Goal: Information Seeking & Learning: Learn about a topic

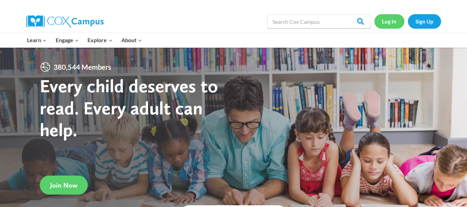
click at [387, 23] on link "Log In" at bounding box center [389, 21] width 30 height 14
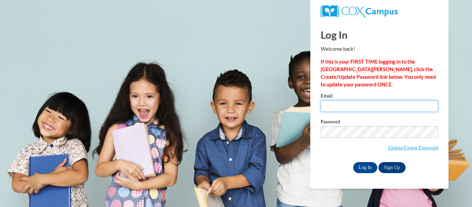
click at [368, 102] on input "Email" at bounding box center [379, 106] width 117 height 12
type input "mcnettka@wauwatosa.k12.wi.us"
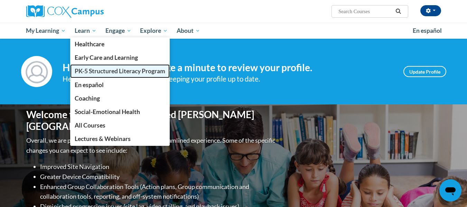
click at [99, 73] on span "PK-5 Structured Literacy Program" at bounding box center [120, 70] width 91 height 7
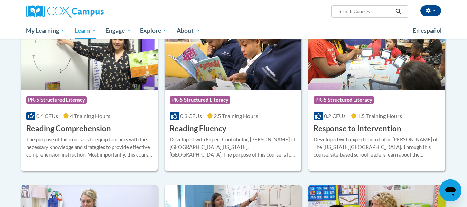
scroll to position [601, 0]
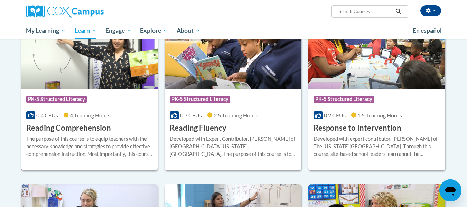
click at [99, 124] on h3 "Reading Comprehension" at bounding box center [68, 128] width 85 height 11
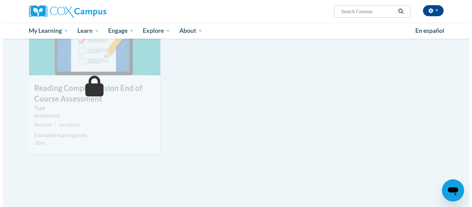
scroll to position [637, 0]
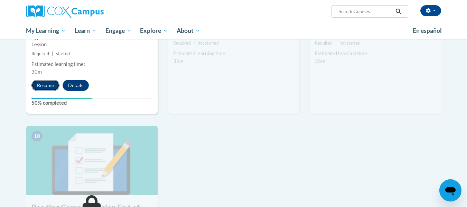
click at [52, 86] on button "Resume" at bounding box center [45, 85] width 28 height 11
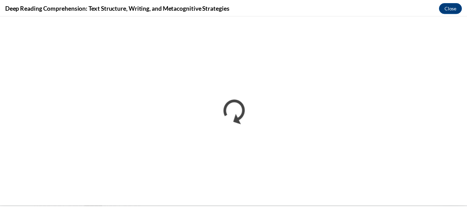
scroll to position [0, 0]
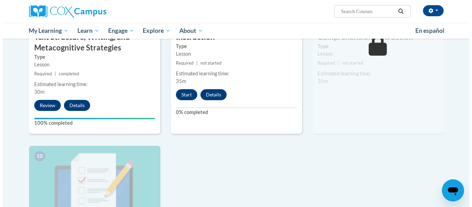
scroll to position [589, 0]
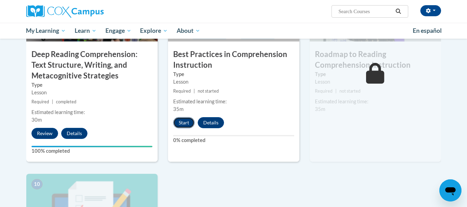
click at [180, 124] on button "Start" at bounding box center [183, 122] width 21 height 11
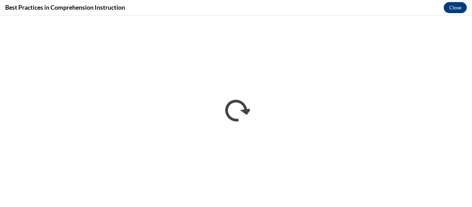
scroll to position [0, 0]
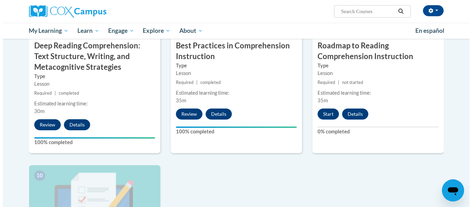
scroll to position [626, 0]
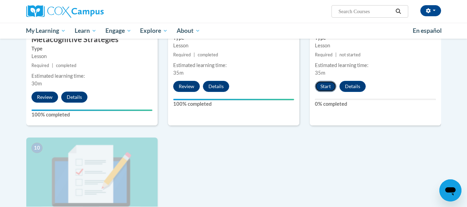
click at [324, 82] on button "Start" at bounding box center [325, 86] width 21 height 11
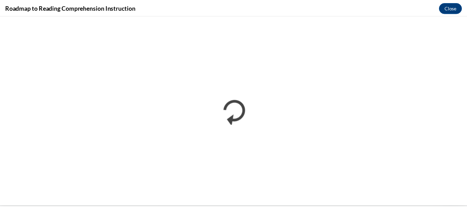
scroll to position [0, 0]
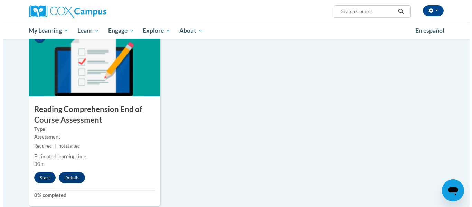
scroll to position [736, 0]
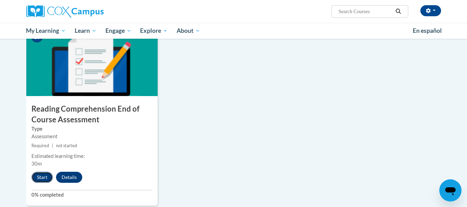
click at [37, 177] on button "Start" at bounding box center [41, 177] width 21 height 11
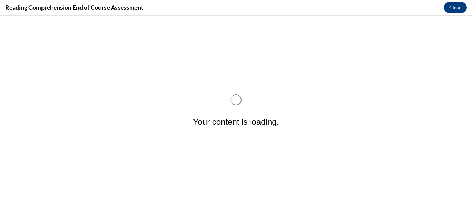
scroll to position [0, 0]
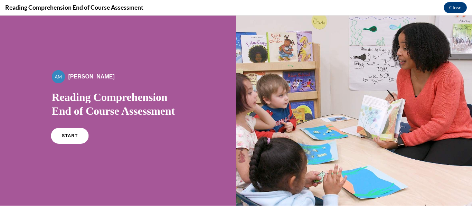
click at [57, 139] on link "START" at bounding box center [70, 136] width 38 height 16
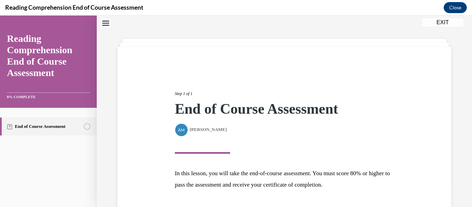
scroll to position [74, 0]
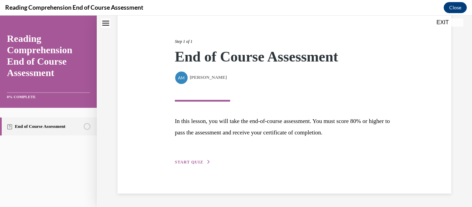
click at [188, 158] on div "Step 1 of 1 End of Course Assessment By Alexander Mackey Alexander Mackey In th…" at bounding box center [284, 93] width 229 height 143
click at [188, 160] on span "START QUIZ" at bounding box center [189, 162] width 28 height 5
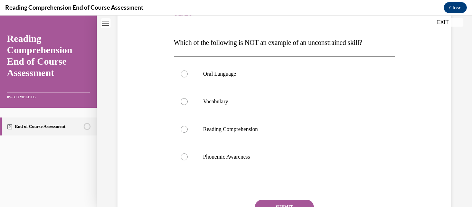
scroll to position [96, 0]
click at [266, 154] on p "Phonemic Awareness" at bounding box center [290, 156] width 175 height 7
click at [188, 154] on input "Phonemic Awareness" at bounding box center [184, 156] width 7 height 7
radio input "true"
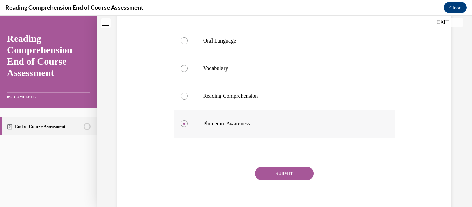
scroll to position [130, 0]
click at [281, 168] on button "SUBMIT" at bounding box center [284, 173] width 59 height 14
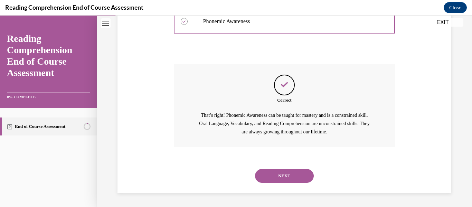
click at [276, 177] on button "NEXT" at bounding box center [284, 176] width 59 height 14
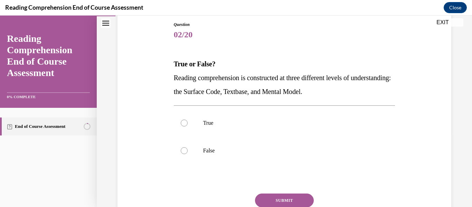
scroll to position [75, 0]
drag, startPoint x: 190, startPoint y: 118, endPoint x: 315, endPoint y: 127, distance: 125.7
drag, startPoint x: 315, startPoint y: 127, endPoint x: 195, endPoint y: 126, distance: 119.9
click at [195, 126] on label "True" at bounding box center [284, 123] width 221 height 28
click at [188, 126] on input "True" at bounding box center [184, 122] width 7 height 7
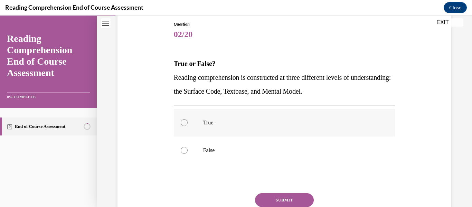
radio input "true"
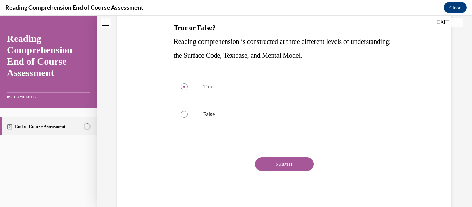
click at [280, 164] on button "SUBMIT" at bounding box center [284, 164] width 59 height 14
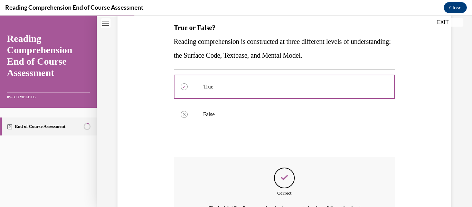
scroll to position [204, 0]
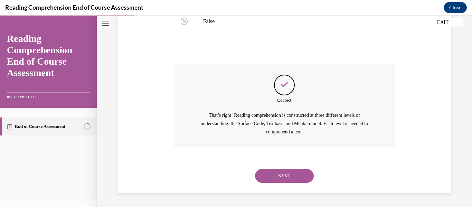
click at [280, 172] on button "NEXT" at bounding box center [284, 176] width 59 height 14
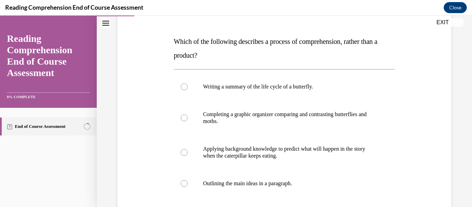
scroll to position [97, 0]
click at [227, 150] on p "Applying background knowledge to predict what will happen in the story when the…" at bounding box center [290, 152] width 175 height 14
click at [188, 150] on input "Applying background knowledge to predict what will happen in the story when the…" at bounding box center [184, 152] width 7 height 7
radio input "true"
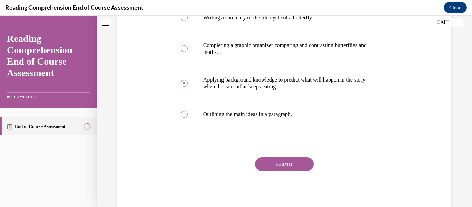
click at [274, 161] on button "SUBMIT" at bounding box center [284, 164] width 59 height 14
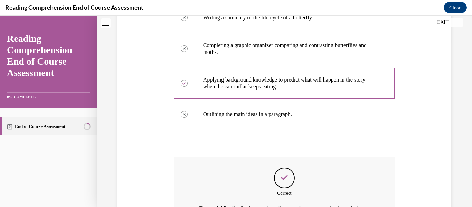
scroll to position [259, 0]
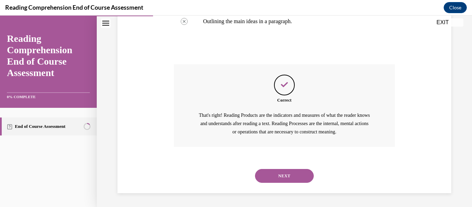
click at [290, 173] on button "NEXT" at bounding box center [284, 176] width 59 height 14
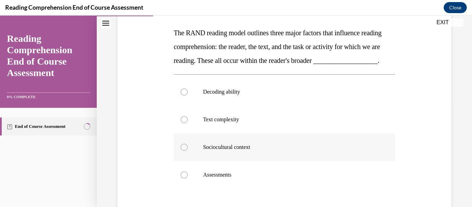
scroll to position [107, 0]
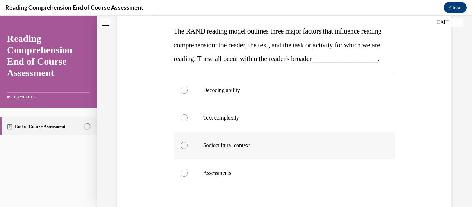
click at [222, 149] on p "Sociocultural context" at bounding box center [290, 145] width 175 height 7
click at [188, 149] on input "Sociocultural context" at bounding box center [184, 145] width 7 height 7
radio input "true"
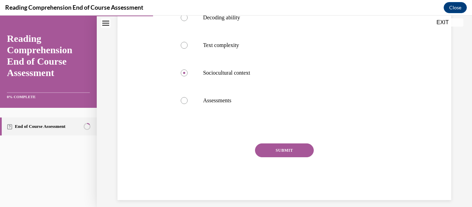
click at [280, 157] on button "SUBMIT" at bounding box center [284, 150] width 59 height 14
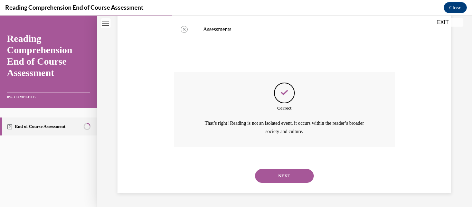
click at [287, 179] on button "NEXT" at bounding box center [284, 176] width 59 height 14
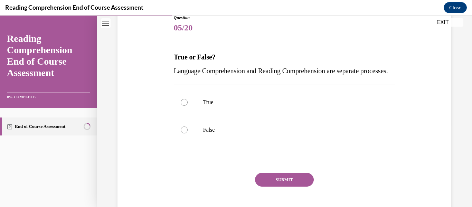
scroll to position [82, 0]
drag, startPoint x: 224, startPoint y: 113, endPoint x: 190, endPoint y: 111, distance: 34.2
click at [190, 111] on label "True" at bounding box center [284, 102] width 221 height 28
click at [188, 105] on input "True" at bounding box center [184, 101] width 7 height 7
radio input "true"
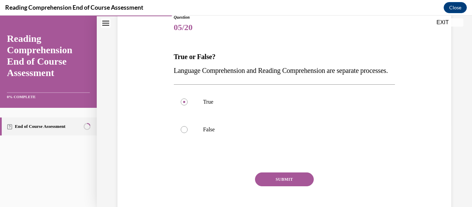
click at [269, 186] on button "SUBMIT" at bounding box center [284, 179] width 59 height 14
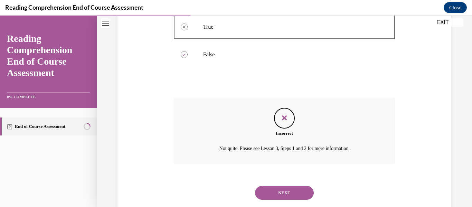
scroll to position [172, 0]
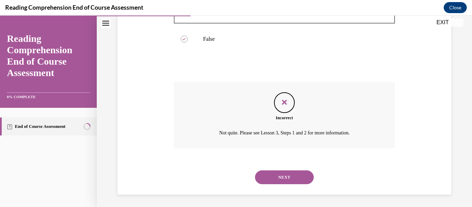
click at [280, 184] on button "NEXT" at bounding box center [284, 177] width 59 height 14
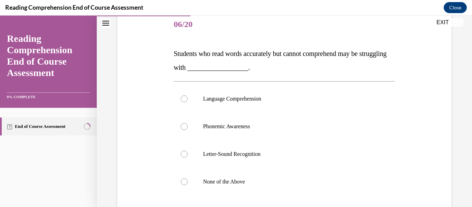
scroll to position [84, 0]
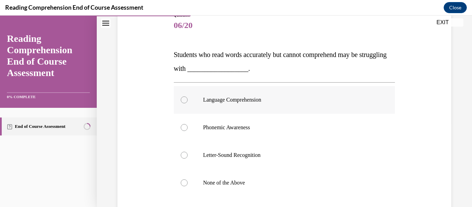
drag, startPoint x: 242, startPoint y: 102, endPoint x: 203, endPoint y: 97, distance: 39.3
drag, startPoint x: 203, startPoint y: 97, endPoint x: 184, endPoint y: 100, distance: 18.5
click at [184, 100] on div at bounding box center [184, 99] width 7 height 7
click at [184, 100] on input "Language Comprehension" at bounding box center [184, 99] width 7 height 7
radio input "true"
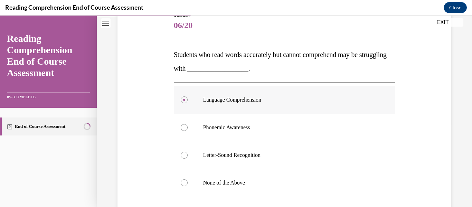
scroll to position [152, 0]
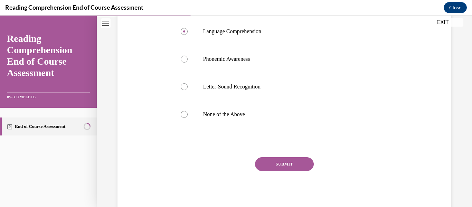
click at [279, 166] on button "SUBMIT" at bounding box center [284, 164] width 59 height 14
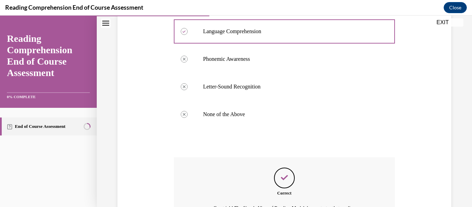
scroll to position [245, 0]
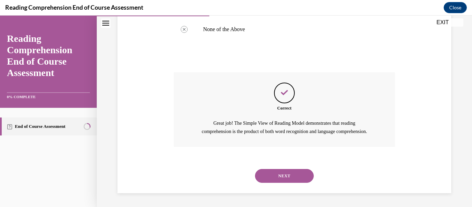
click at [284, 177] on button "NEXT" at bounding box center [284, 176] width 59 height 14
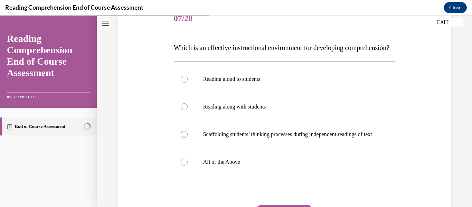
scroll to position [91, 0]
click at [237, 176] on label "All of the Above" at bounding box center [284, 162] width 221 height 28
click at [188, 165] on input "All of the Above" at bounding box center [184, 161] width 7 height 7
radio input "true"
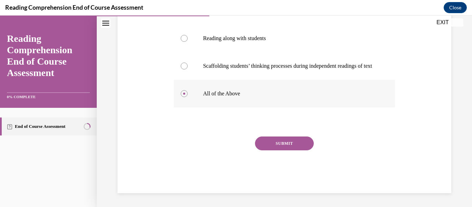
scroll to position [159, 0]
click at [277, 150] on button "SUBMIT" at bounding box center [284, 143] width 59 height 14
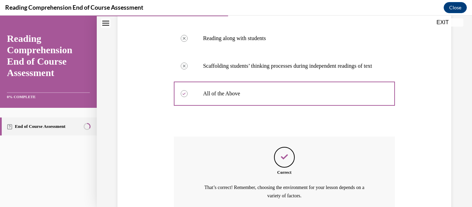
scroll to position [244, 0]
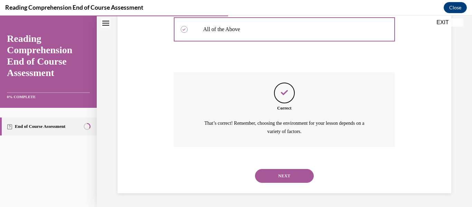
click at [278, 172] on button "NEXT" at bounding box center [284, 176] width 59 height 14
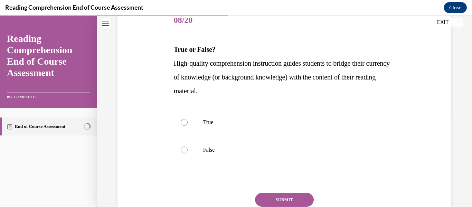
scroll to position [89, 0]
click at [210, 118] on label "True" at bounding box center [284, 123] width 221 height 28
click at [188, 119] on input "True" at bounding box center [184, 122] width 7 height 7
radio input "true"
click at [283, 197] on button "SUBMIT" at bounding box center [284, 200] width 59 height 14
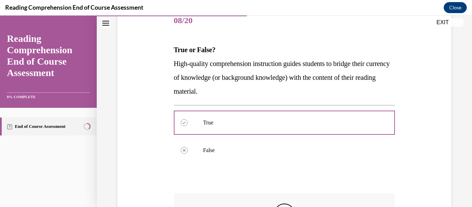
scroll to position [218, 0]
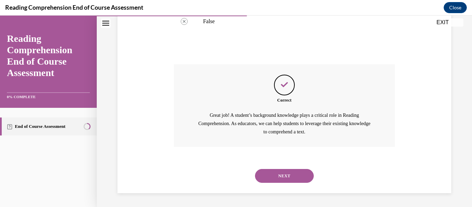
click at [285, 182] on button "NEXT" at bounding box center [284, 176] width 59 height 14
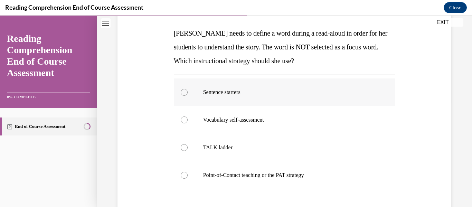
scroll to position [105, 0]
click at [291, 172] on p "Point-of-Contact teaching or the PAT strategy" at bounding box center [290, 175] width 175 height 7
click at [188, 172] on input "Point-of-Contact teaching or the PAT strategy" at bounding box center [184, 175] width 7 height 7
radio input "true"
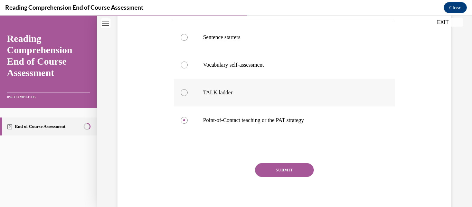
scroll to position [161, 0]
click at [286, 171] on button "SUBMIT" at bounding box center [284, 170] width 59 height 14
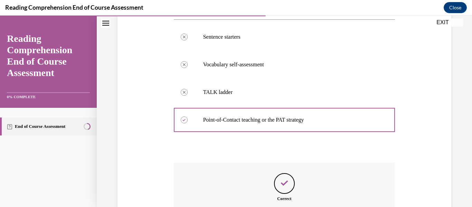
scroll to position [251, 0]
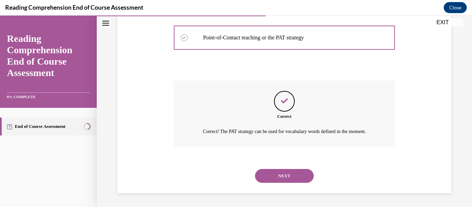
click at [282, 179] on button "NEXT" at bounding box center [284, 176] width 59 height 14
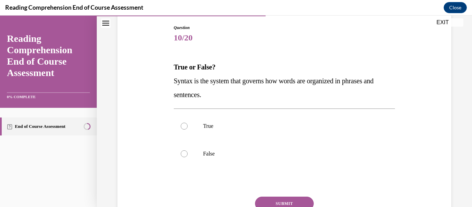
scroll to position [73, 0]
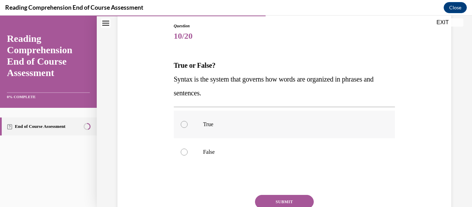
click at [266, 113] on label "True" at bounding box center [284, 125] width 221 height 28
click at [188, 121] on input "True" at bounding box center [184, 124] width 7 height 7
radio input "true"
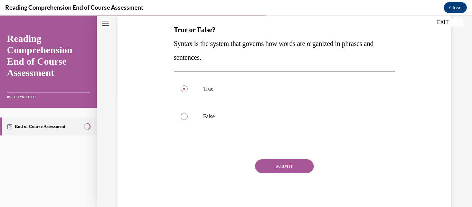
scroll to position [105, 0]
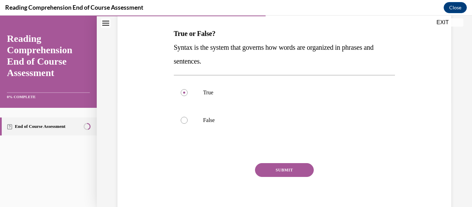
click at [282, 166] on button "SUBMIT" at bounding box center [284, 170] width 59 height 14
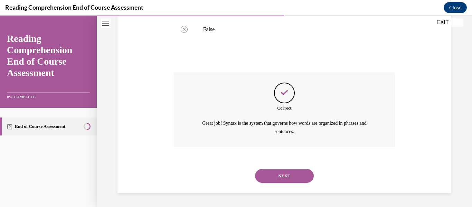
click at [283, 173] on button "NEXT" at bounding box center [284, 176] width 59 height 14
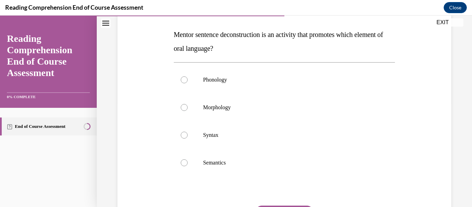
scroll to position [106, 0]
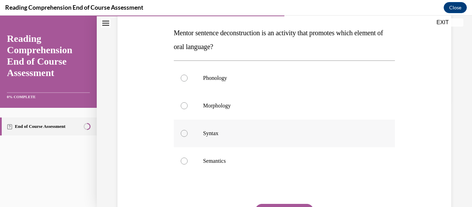
click at [225, 131] on p "Syntax" at bounding box center [290, 133] width 175 height 7
click at [188, 131] on input "Syntax" at bounding box center [184, 133] width 7 height 7
radio input "true"
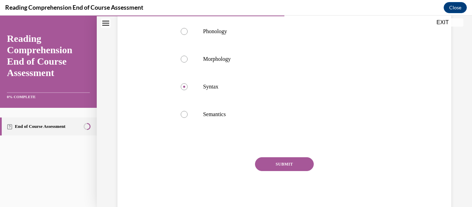
click at [283, 163] on button "SUBMIT" at bounding box center [284, 164] width 59 height 14
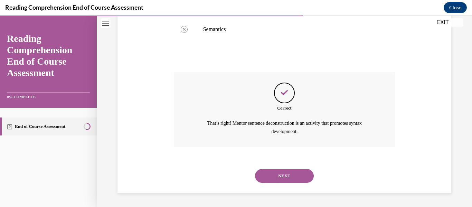
click at [285, 176] on button "NEXT" at bounding box center [284, 176] width 59 height 14
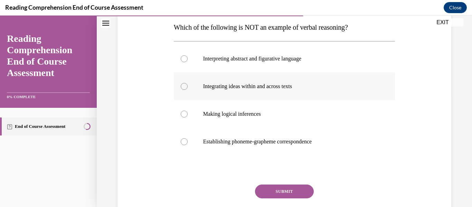
scroll to position [114, 0]
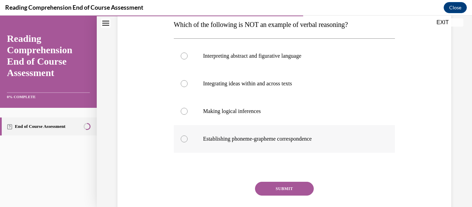
click at [325, 140] on p "Establishing phoneme-grapheme correspondence" at bounding box center [290, 138] width 175 height 7
click at [188, 140] on input "Establishing phoneme-grapheme correspondence" at bounding box center [184, 138] width 7 height 7
radio input "true"
click at [300, 189] on button "SUBMIT" at bounding box center [284, 189] width 59 height 14
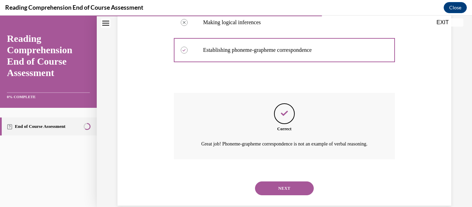
scroll to position [203, 0]
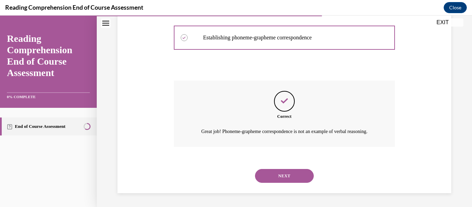
click at [284, 174] on button "NEXT" at bounding box center [284, 176] width 59 height 14
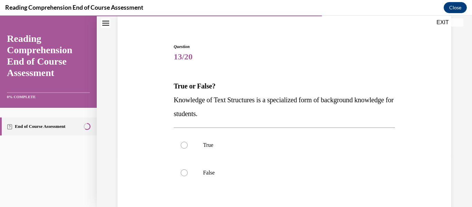
scroll to position [54, 0]
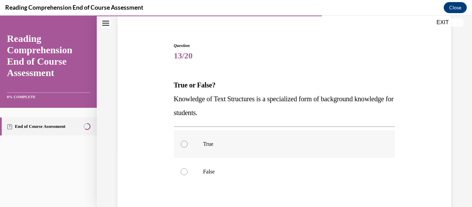
click at [252, 150] on label "True" at bounding box center [284, 144] width 221 height 28
click at [188, 148] on input "True" at bounding box center [184, 144] width 7 height 7
radio input "true"
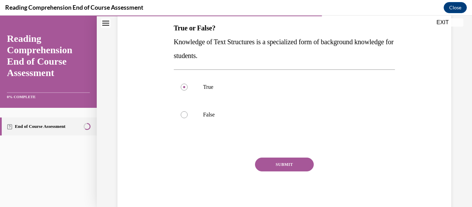
click at [274, 161] on button "SUBMIT" at bounding box center [284, 165] width 59 height 14
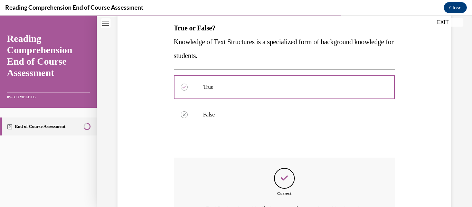
scroll to position [170, 0]
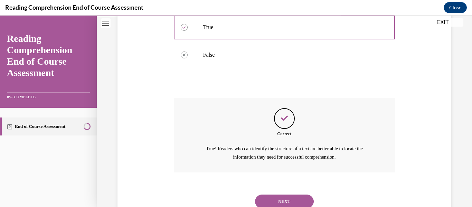
click at [278, 199] on button "NEXT" at bounding box center [284, 202] width 59 height 14
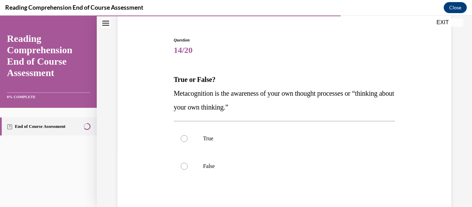
scroll to position [60, 0]
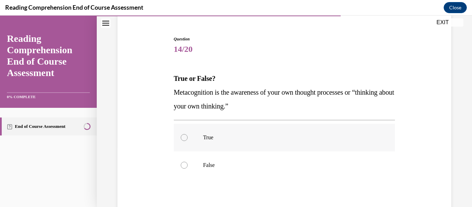
click at [216, 141] on p "True" at bounding box center [290, 137] width 175 height 7
click at [188, 141] on input "True" at bounding box center [184, 137] width 7 height 7
radio input "true"
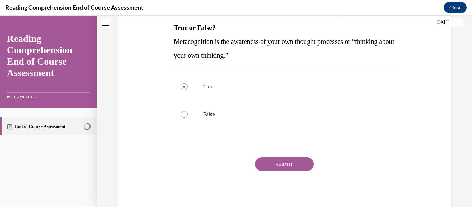
click at [264, 163] on button "SUBMIT" at bounding box center [284, 164] width 59 height 14
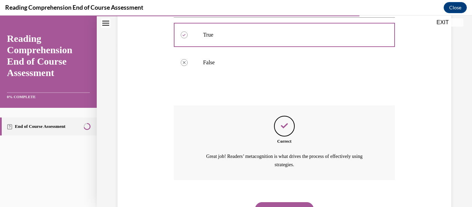
scroll to position [163, 0]
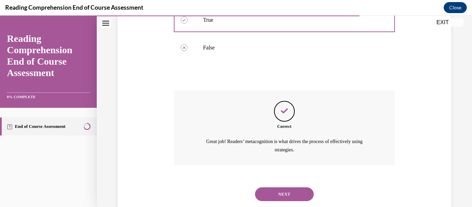
click at [281, 191] on button "NEXT" at bounding box center [284, 194] width 59 height 14
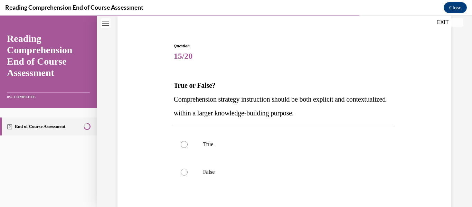
scroll to position [62, 0]
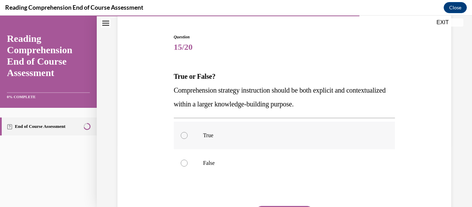
click at [218, 132] on label "True" at bounding box center [284, 136] width 221 height 28
click at [188, 132] on input "True" at bounding box center [184, 135] width 7 height 7
radio input "true"
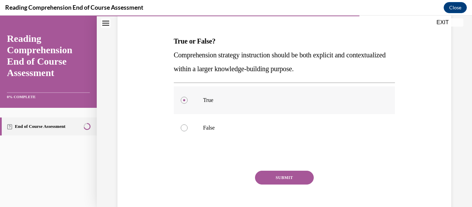
scroll to position [98, 0]
click at [262, 170] on div "Question 15/20 True or False? Comprehension strategy instruction should be both…" at bounding box center [284, 112] width 221 height 229
click at [267, 177] on button "SUBMIT" at bounding box center [284, 177] width 59 height 14
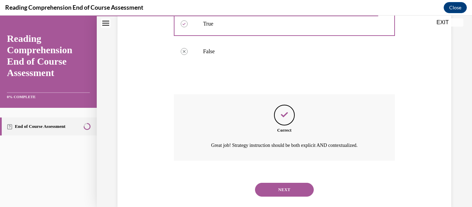
scroll to position [188, 0]
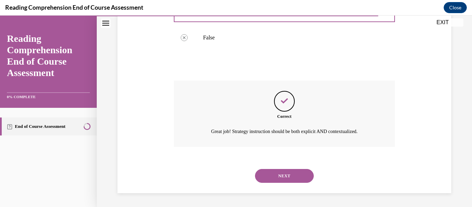
click at [276, 175] on button "NEXT" at bounding box center [284, 176] width 59 height 14
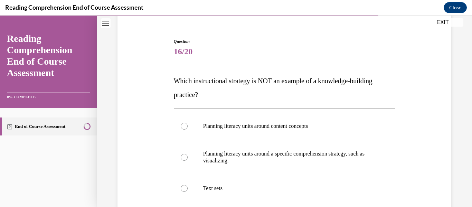
scroll to position [59, 0]
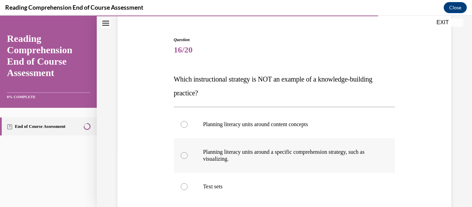
click at [316, 157] on p "Planning literacy units around a specific comprehension strategy, such as visua…" at bounding box center [290, 156] width 175 height 14
click at [188, 157] on input "Planning literacy units around a specific comprehension strategy, such as visua…" at bounding box center [184, 155] width 7 height 7
radio input "true"
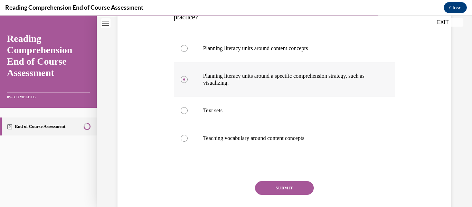
scroll to position [159, 0]
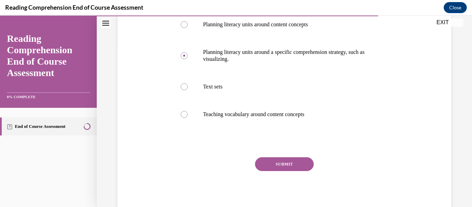
click at [290, 164] on button "SUBMIT" at bounding box center [284, 164] width 59 height 14
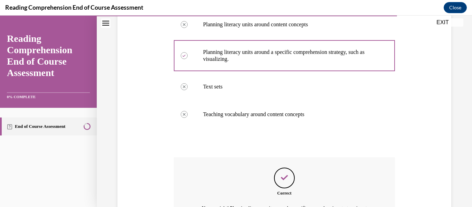
scroll to position [244, 0]
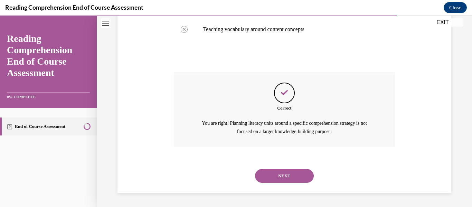
click at [283, 176] on button "NEXT" at bounding box center [284, 176] width 59 height 14
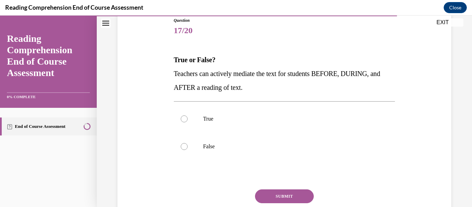
scroll to position [79, 0]
click at [208, 119] on p "True" at bounding box center [290, 118] width 175 height 7
click at [188, 119] on input "True" at bounding box center [184, 118] width 7 height 7
radio input "true"
click at [274, 192] on button "SUBMIT" at bounding box center [284, 196] width 59 height 14
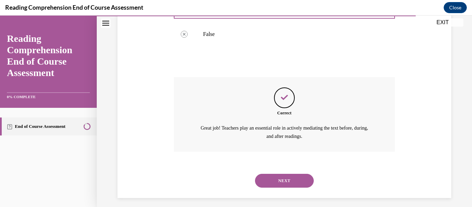
click at [278, 185] on button "NEXT" at bounding box center [284, 181] width 59 height 14
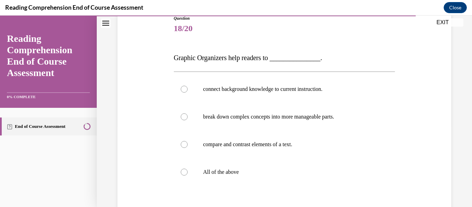
scroll to position [81, 0]
click at [278, 185] on label "All of the above" at bounding box center [284, 172] width 221 height 28
click at [188, 175] on input "All of the above" at bounding box center [184, 171] width 7 height 7
radio input "true"
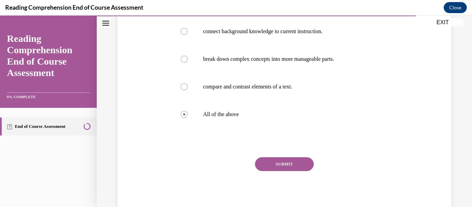
click at [290, 160] on button "SUBMIT" at bounding box center [284, 164] width 59 height 14
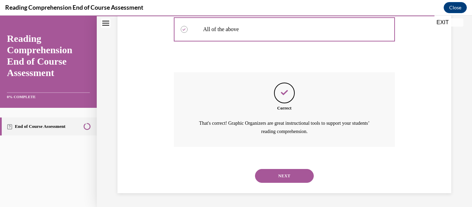
click at [287, 178] on button "NEXT" at bounding box center [284, 176] width 59 height 14
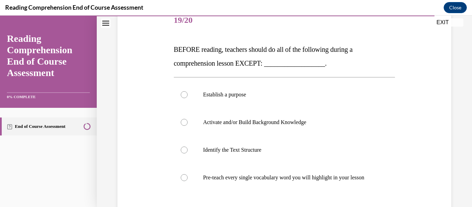
scroll to position [95, 0]
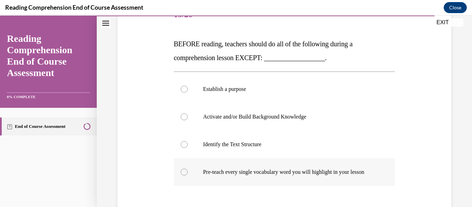
click at [313, 165] on label "Pre-teach every single vocabulary word you will highlight in your lesson" at bounding box center [284, 172] width 221 height 28
click at [188, 169] on input "Pre-teach every single vocabulary word you will highlight in your lesson" at bounding box center [184, 172] width 7 height 7
radio input "true"
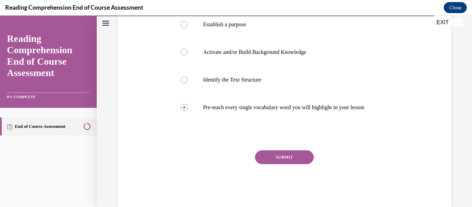
click at [292, 161] on button "SUBMIT" at bounding box center [284, 157] width 59 height 14
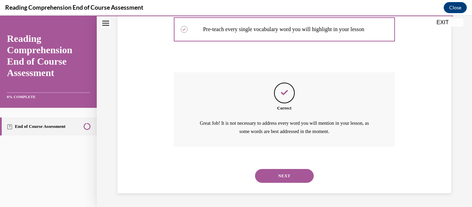
click at [282, 176] on button "NEXT" at bounding box center [284, 176] width 59 height 14
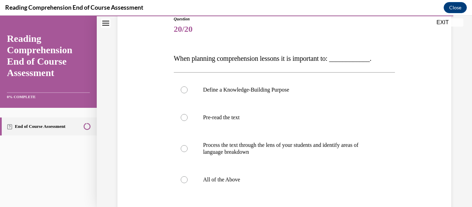
scroll to position [81, 0]
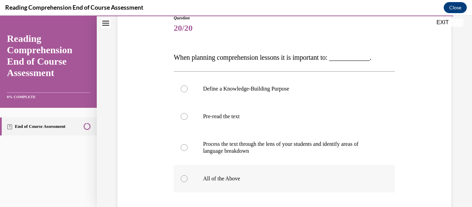
click at [302, 186] on label "All of the Above" at bounding box center [284, 179] width 221 height 28
click at [188, 182] on input "All of the Above" at bounding box center [184, 178] width 7 height 7
radio input "true"
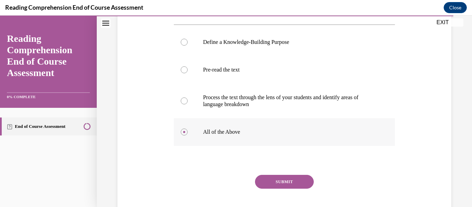
scroll to position [129, 0]
click at [297, 177] on button "SUBMIT" at bounding box center [284, 181] width 59 height 14
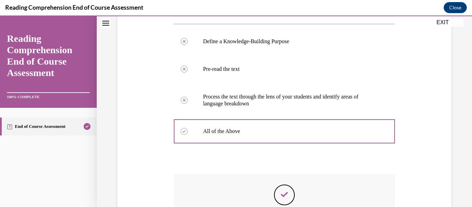
scroll to position [230, 0]
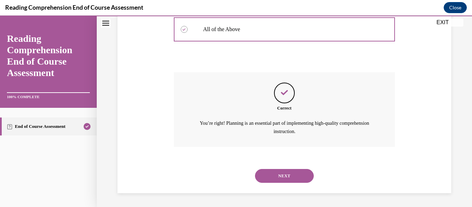
click at [288, 173] on button "NEXT" at bounding box center [284, 176] width 59 height 14
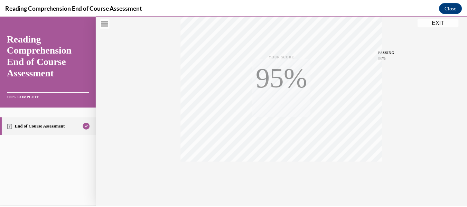
scroll to position [163, 0]
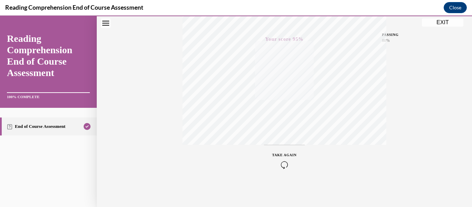
click at [440, 21] on button "EXIT" at bounding box center [442, 22] width 41 height 8
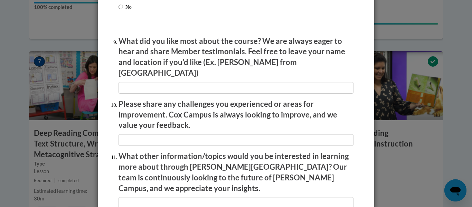
scroll to position [1229, 0]
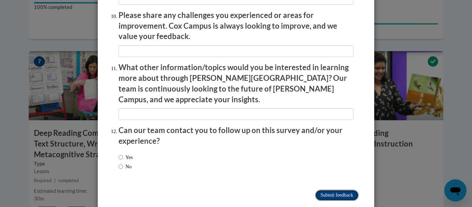
click at [339, 190] on input "Submit feedback" at bounding box center [337, 195] width 44 height 11
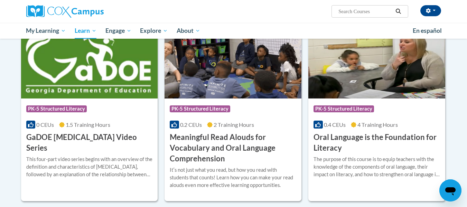
scroll to position [414, 0]
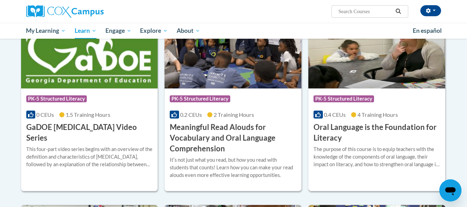
click at [399, 167] on div "The purpose of this course is to equip teachers with the knowledge of the compo…" at bounding box center [376, 156] width 126 height 23
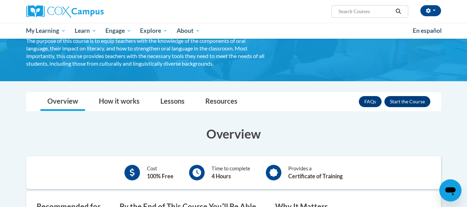
scroll to position [74, 0]
click at [396, 102] on button "Enroll" at bounding box center [407, 101] width 46 height 11
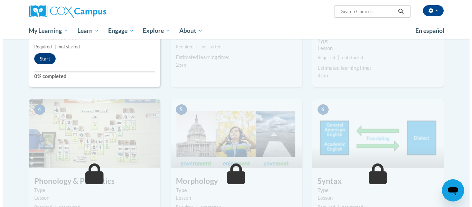
scroll to position [249, 0]
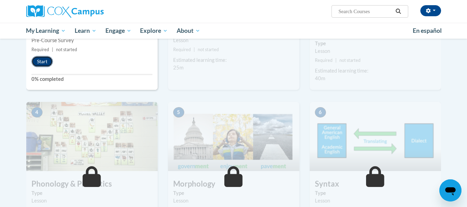
click at [47, 62] on button "Start" at bounding box center [41, 61] width 21 height 11
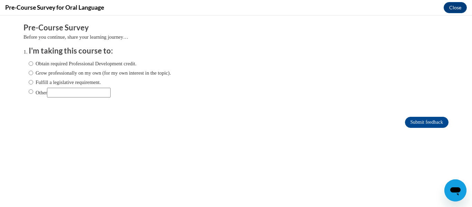
scroll to position [0, 0]
click at [29, 82] on input "Fulfill a legislative requirement." at bounding box center [31, 82] width 4 height 8
radio input "true"
click at [412, 126] on input "Submit feedback" at bounding box center [427, 122] width 44 height 11
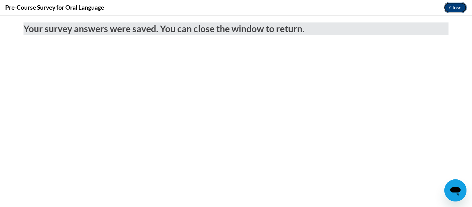
click at [454, 9] on button "Close" at bounding box center [455, 7] width 23 height 11
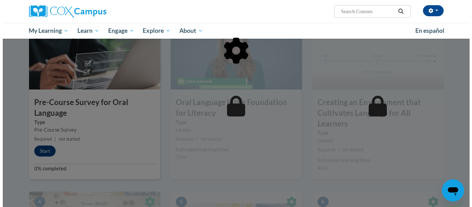
scroll to position [152, 0]
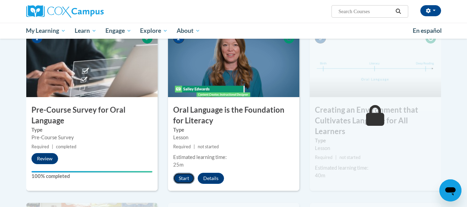
click at [185, 182] on button "Start" at bounding box center [183, 178] width 21 height 11
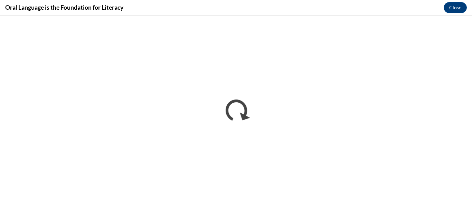
scroll to position [0, 0]
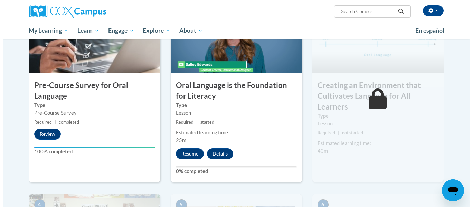
scroll to position [178, 0]
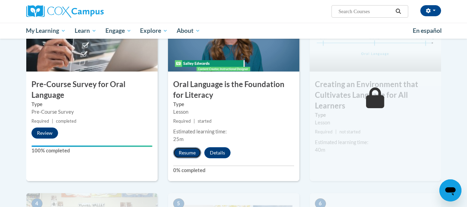
click at [185, 153] on button "Resume" at bounding box center [187, 152] width 28 height 11
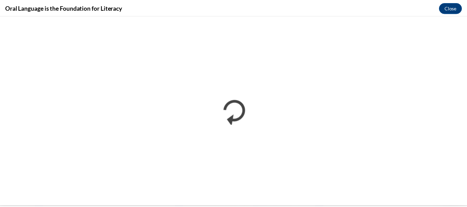
scroll to position [0, 0]
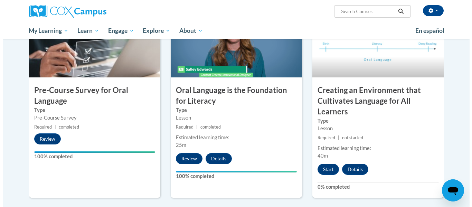
scroll to position [243, 0]
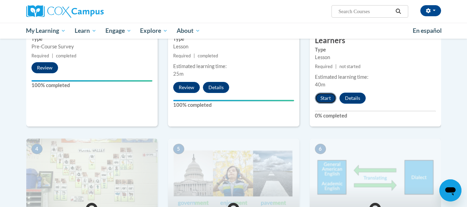
click at [325, 95] on button "Start" at bounding box center [325, 98] width 21 height 11
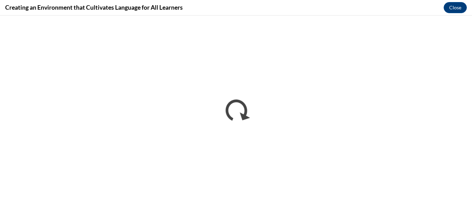
scroll to position [0, 0]
